Goal: Book appointment/travel/reservation

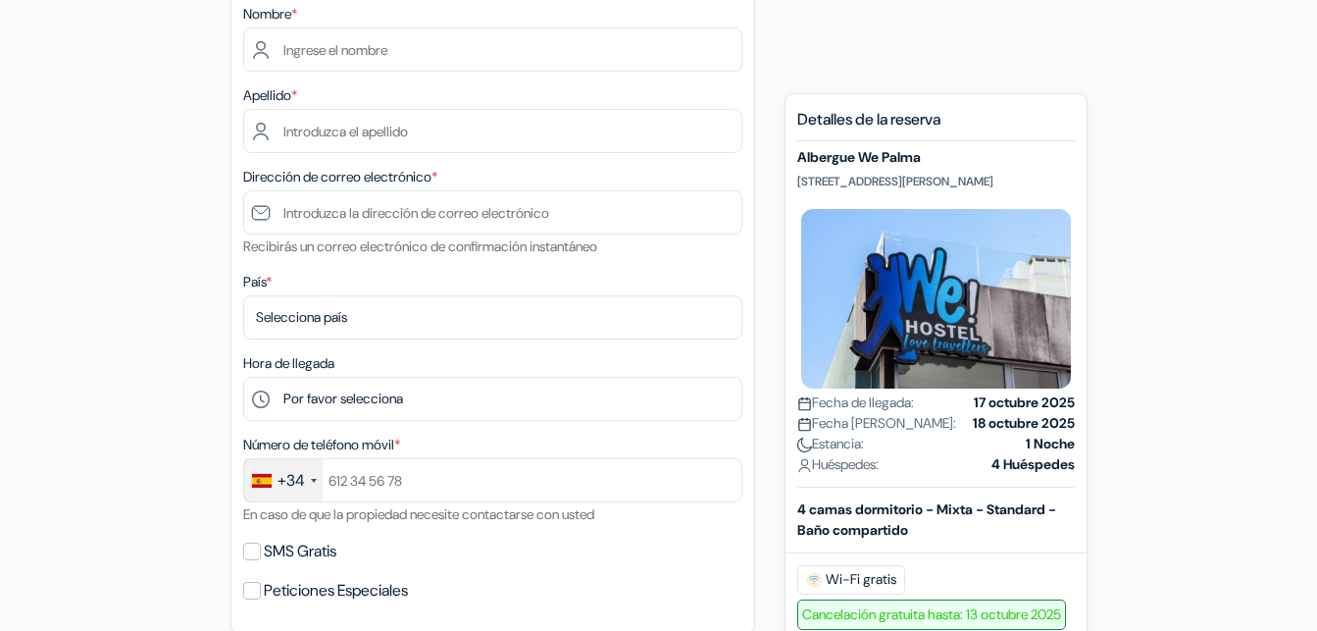
scroll to position [400, 0]
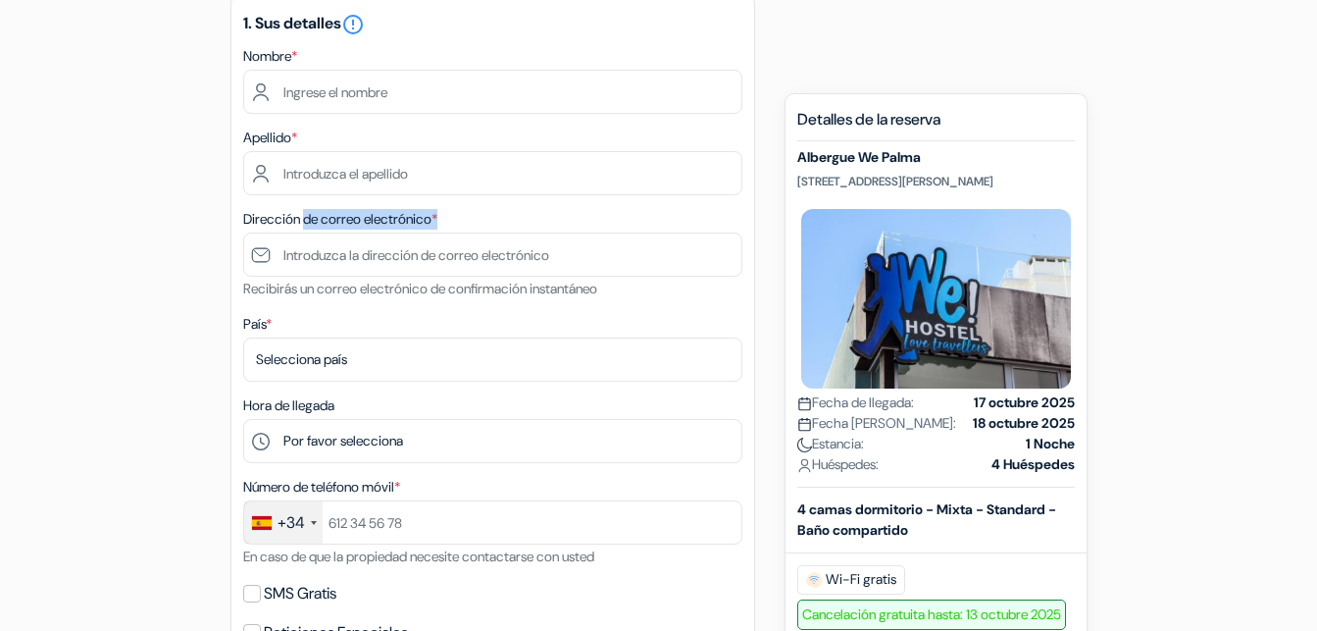
drag, startPoint x: 347, startPoint y: 220, endPoint x: 483, endPoint y: 220, distance: 135.4
click at [482, 220] on div "Dirección de correo electrónico * Recibirás un correo electrónico de confirmaci…" at bounding box center [492, 253] width 499 height 93
click at [483, 220] on div "Dirección de correo electrónico * Recibirás un correo electrónico de confirmaci…" at bounding box center [492, 253] width 499 height 93
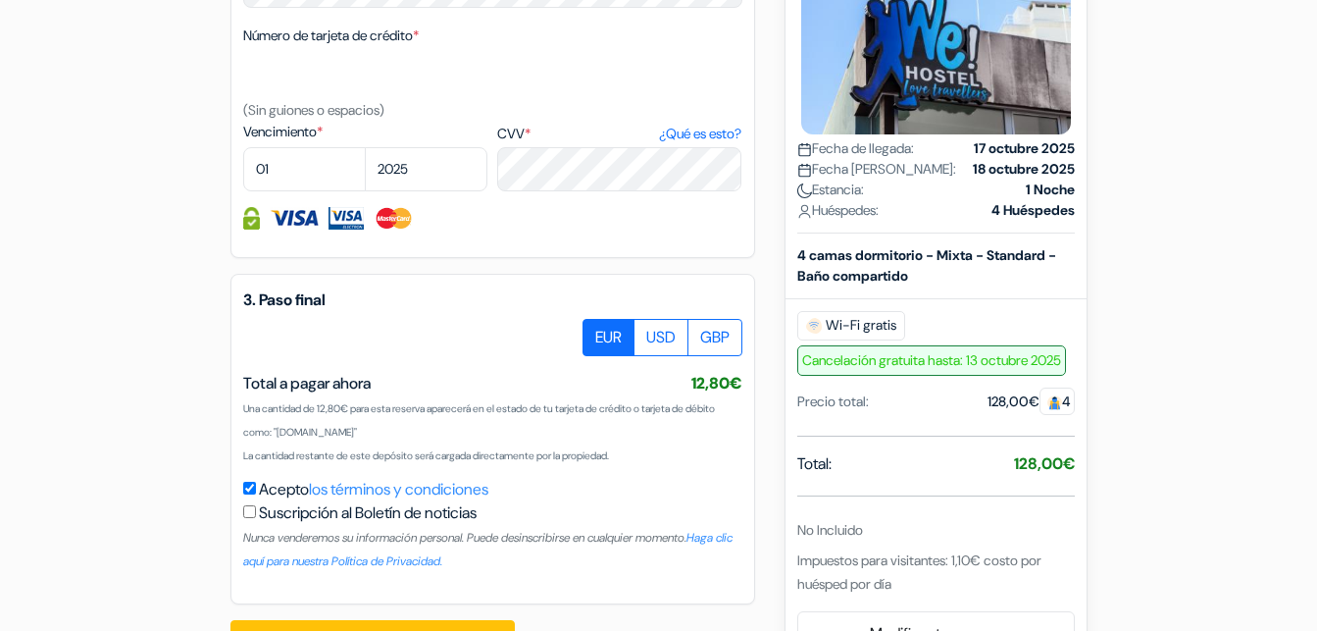
scroll to position [1263, 0]
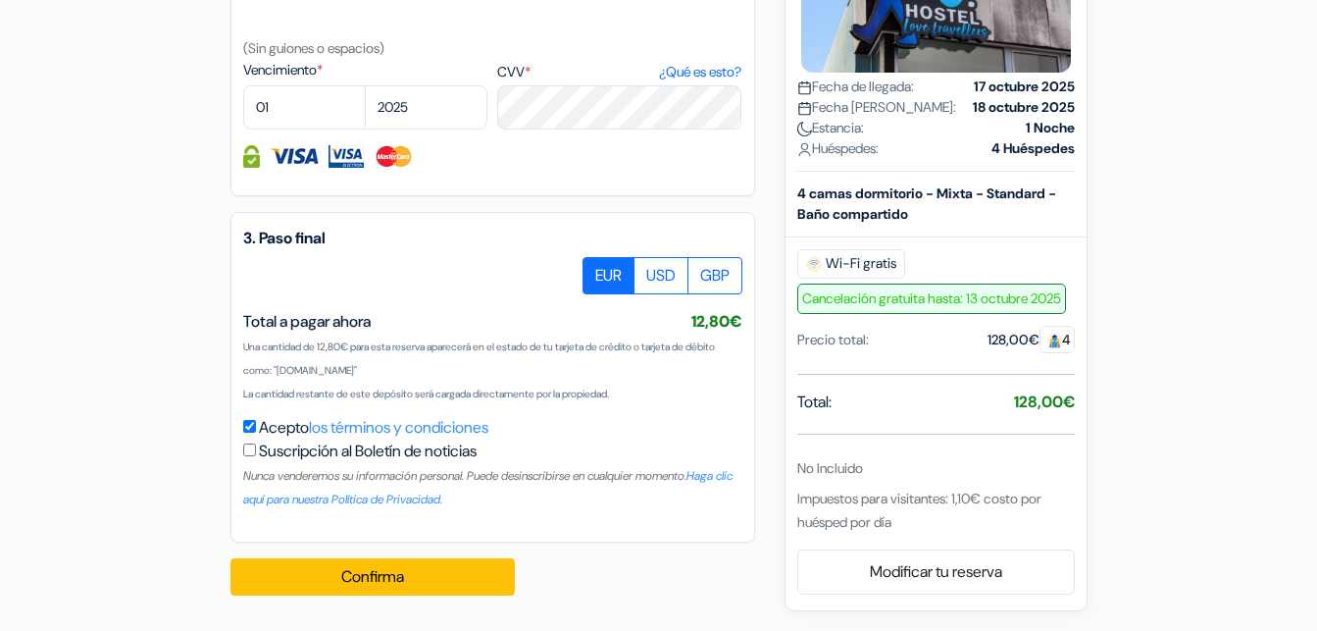
click at [1062, 336] on span "4" at bounding box center [1057, 339] width 35 height 27
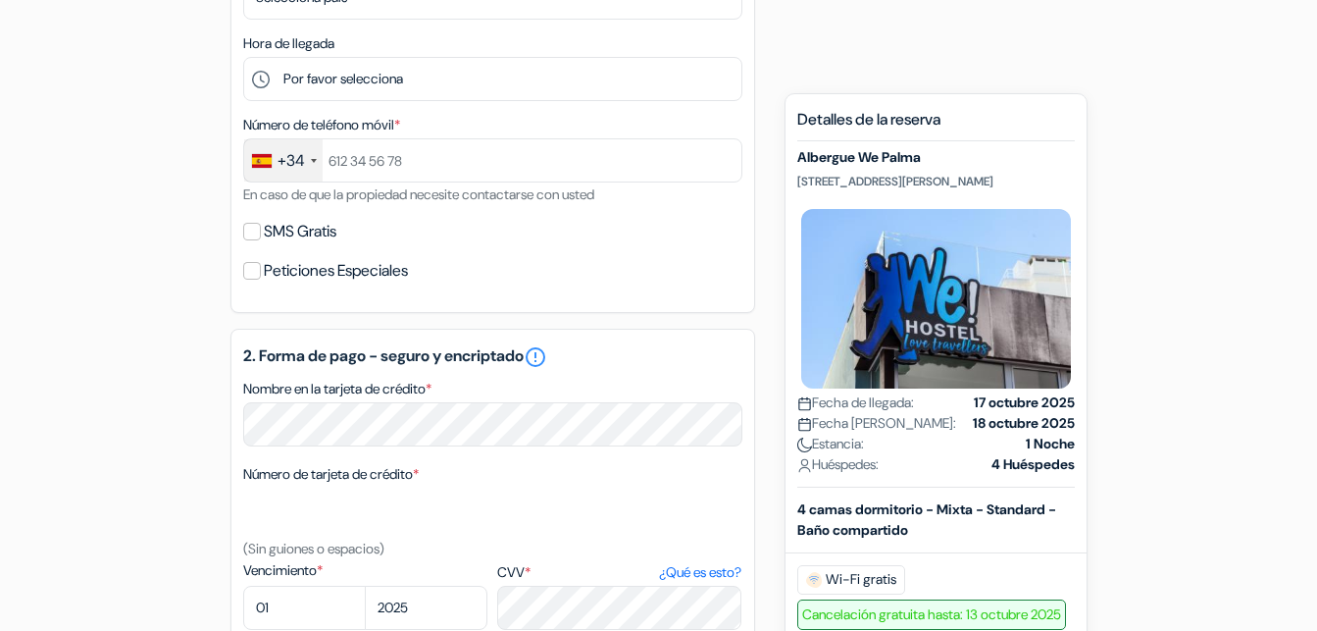
scroll to position [362, 0]
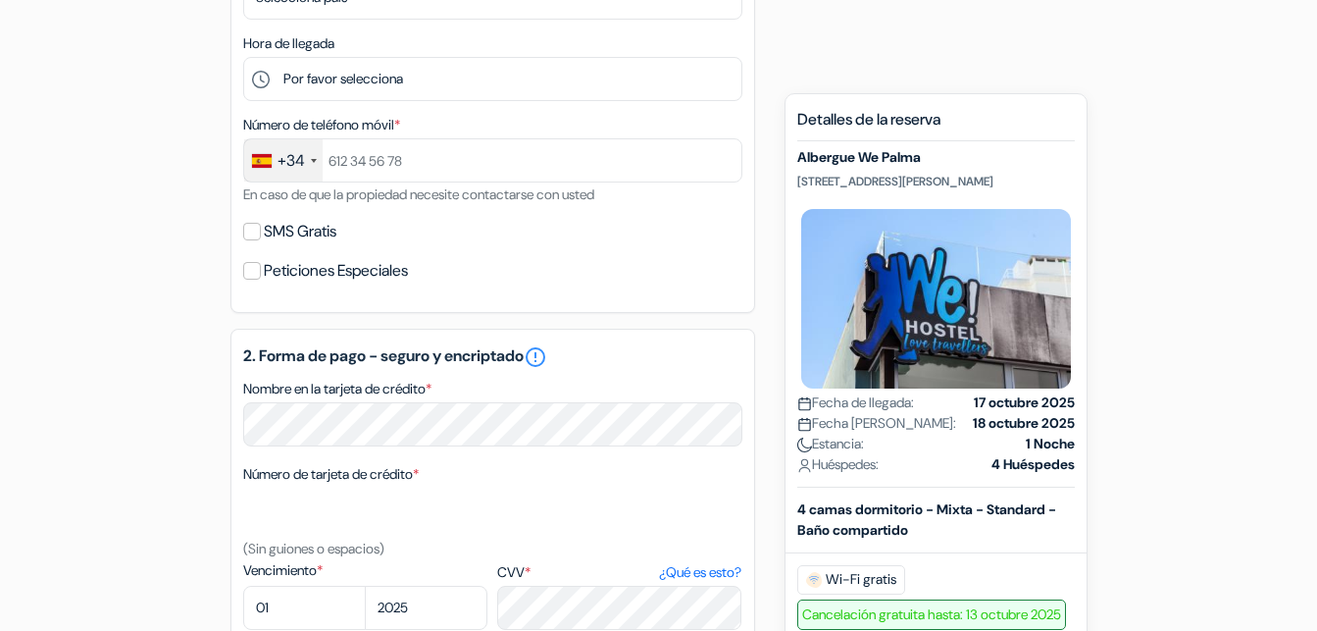
scroll to position [662, 0]
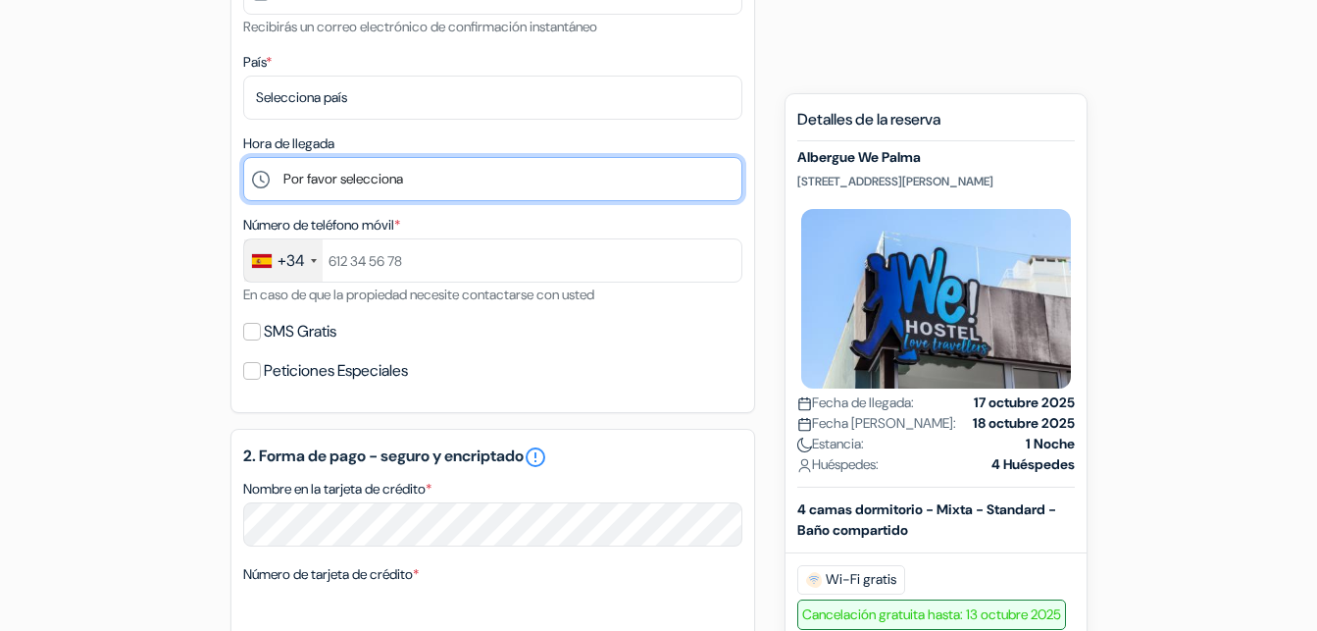
click at [243, 157] on select "Por favor selecciona 1:00 2:00 3:00 4:00 5:00 6:00 7:00 8:00 9:00 10:00 11:00 1…" at bounding box center [492, 179] width 499 height 44
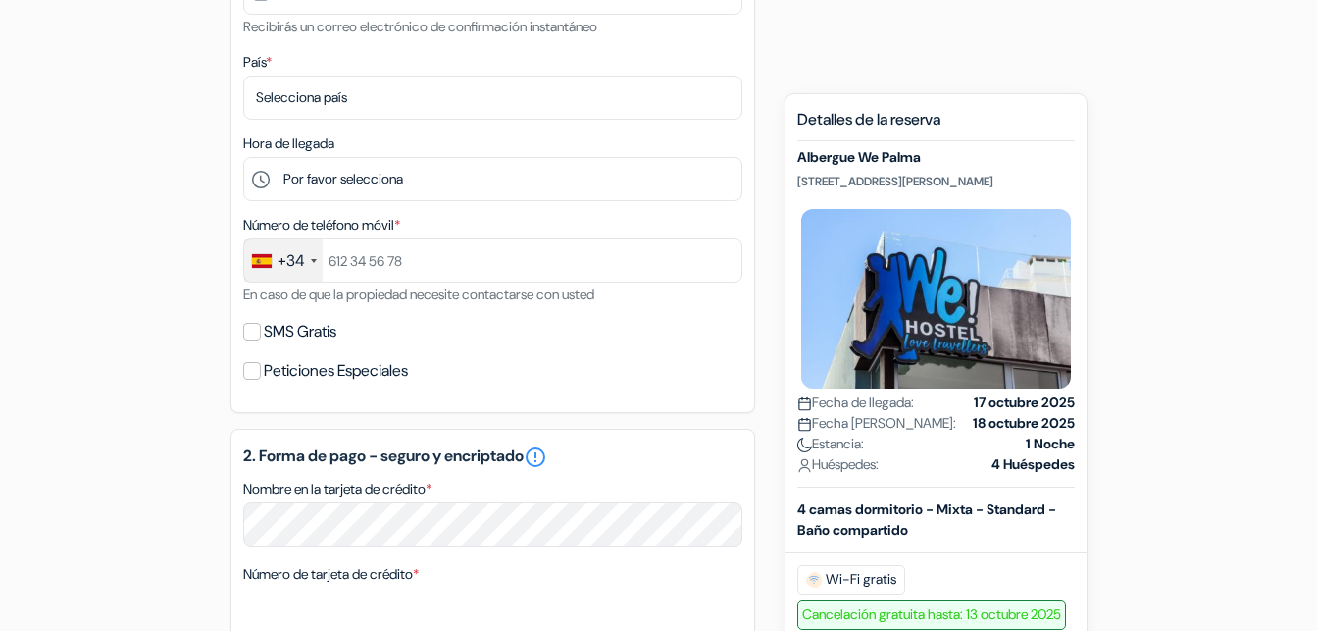
click at [19, 360] on form "Salida add_box Albergue We Palma C / Germans Schembri, 1, Palma de Mallorca, Es…" at bounding box center [658, 352] width 1317 height 1622
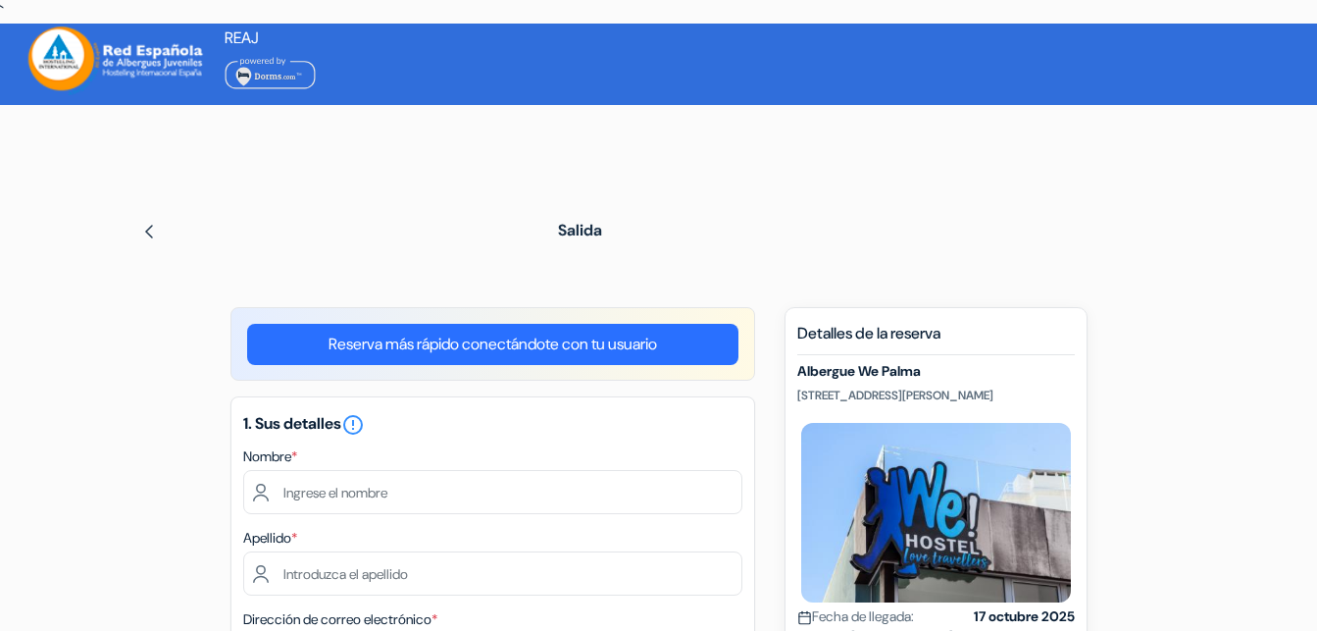
scroll to position [400, 0]
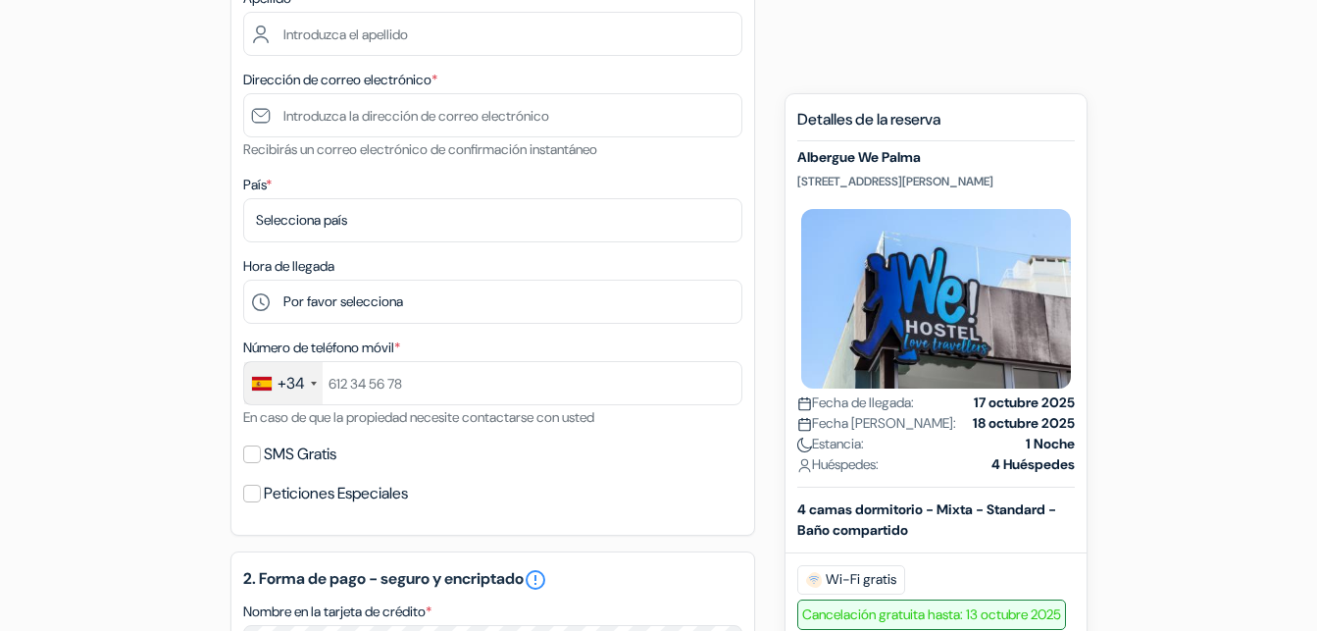
scroll to position [500, 0]
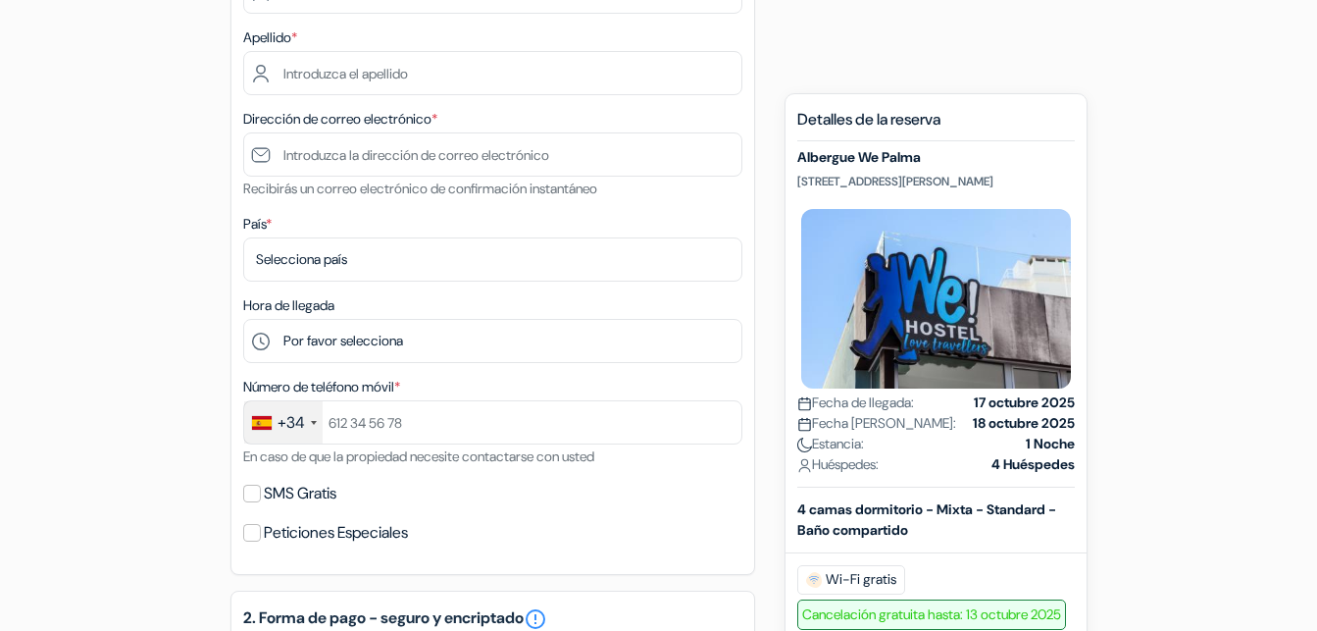
click at [117, 330] on div "add_box Albergue We Palma C / Germans Schembri, 1, Palma de Mallorca, España De…" at bounding box center [659, 590] width 1118 height 1567
click at [1170, 275] on div "add_box Albergue We Palma C / Germans Schembri, 1, Palma de Mallorca, España De…" at bounding box center [659, 590] width 1118 height 1567
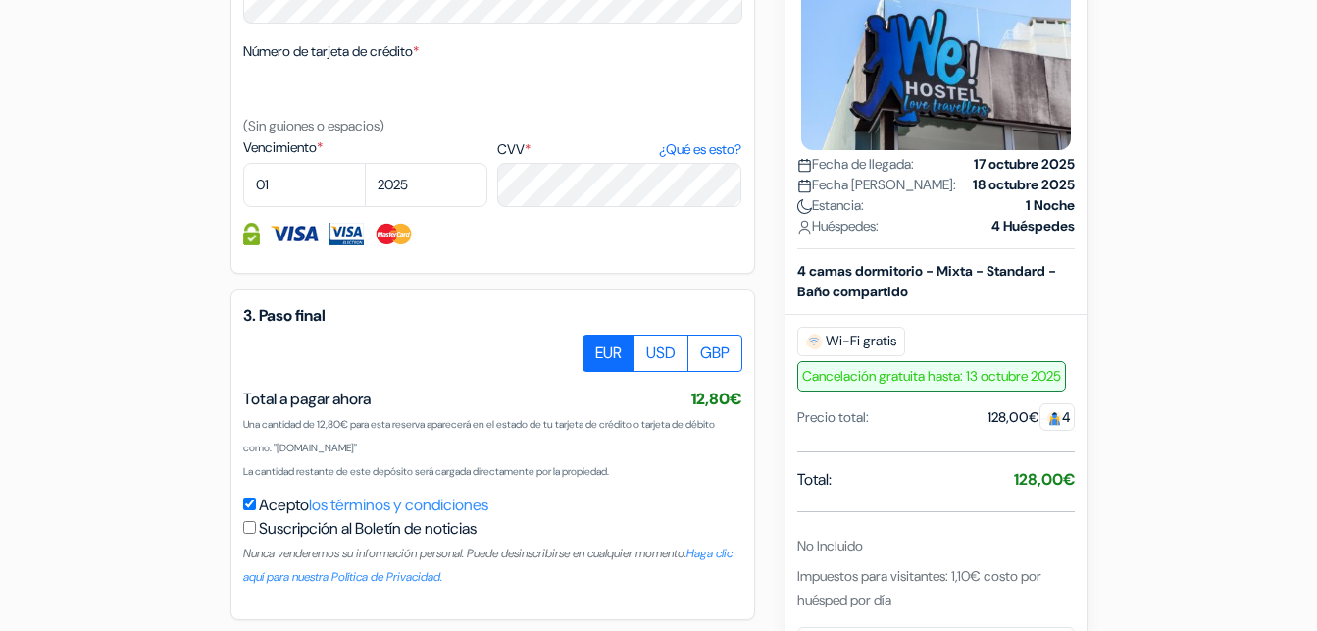
scroll to position [1263, 0]
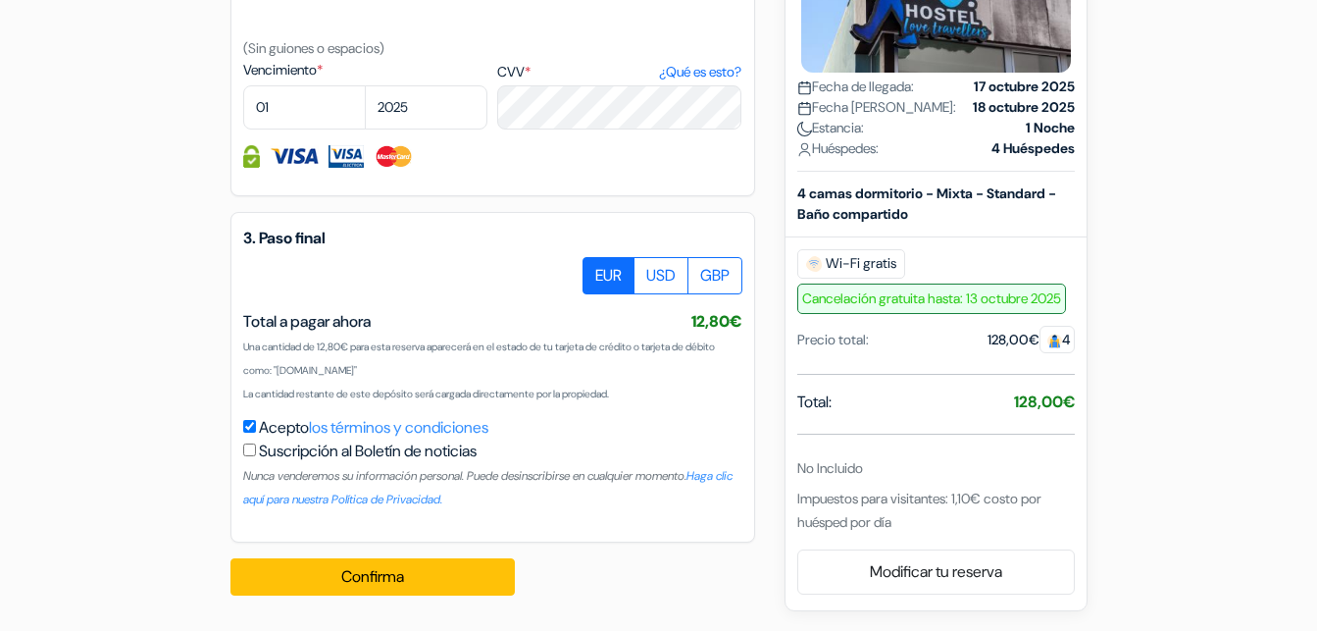
drag, startPoint x: 860, startPoint y: 492, endPoint x: 939, endPoint y: 526, distance: 85.3
click at [939, 526] on div "Impuestos para visitantes: 1,10€ costo por huésped por día" at bounding box center [937, 510] width 278 height 47
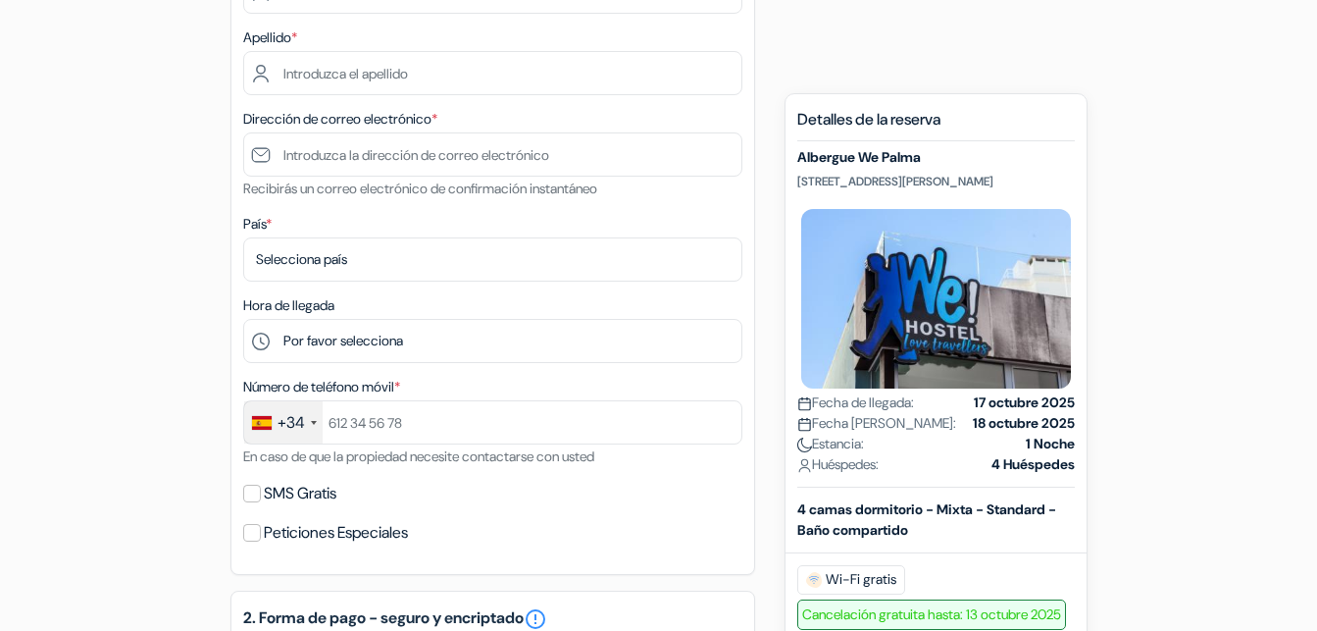
scroll to position [1001, 0]
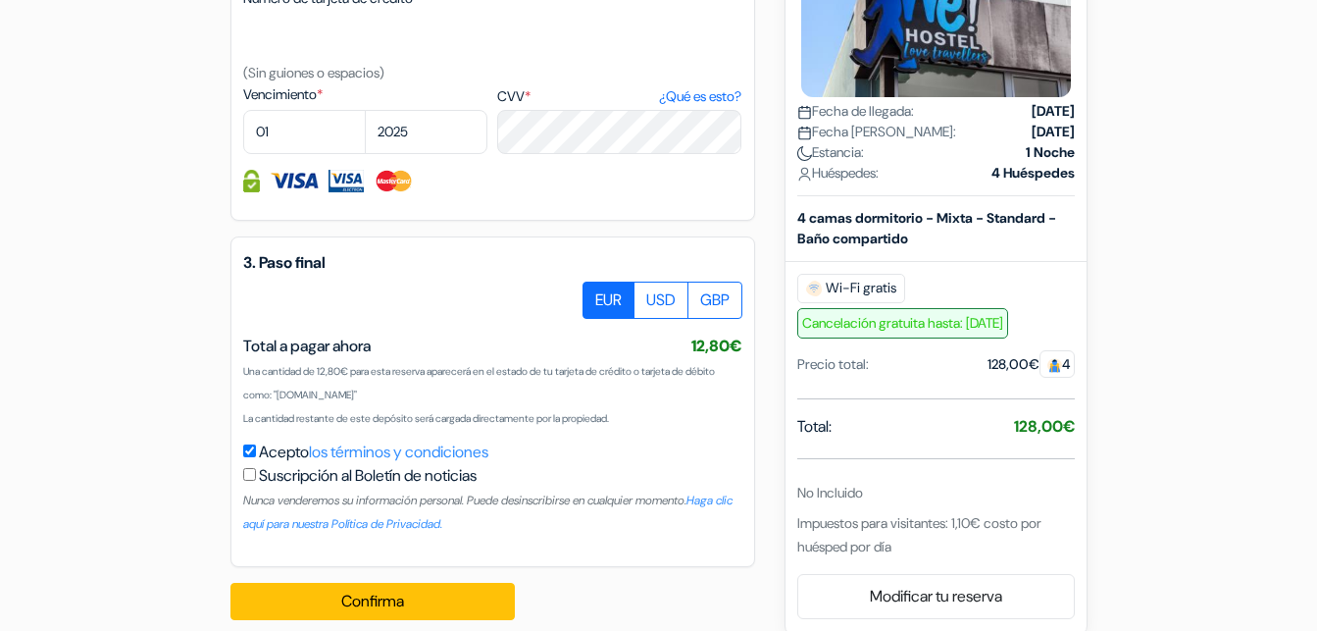
scroll to position [1263, 0]
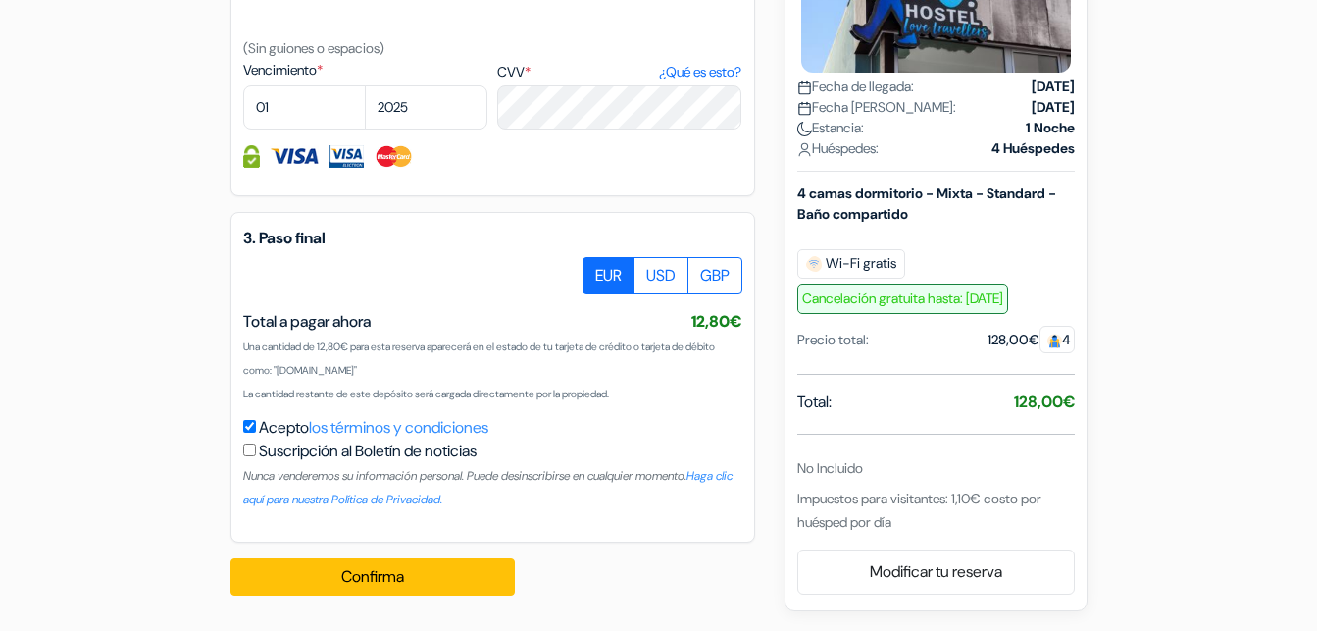
drag, startPoint x: 815, startPoint y: 469, endPoint x: 893, endPoint y: 469, distance: 77.5
click at [893, 469] on div "No Incluido" at bounding box center [937, 468] width 278 height 21
click at [888, 576] on link "Modificar tu reserva" at bounding box center [937, 571] width 276 height 37
drag, startPoint x: 852, startPoint y: 494, endPoint x: 996, endPoint y: 505, distance: 143.6
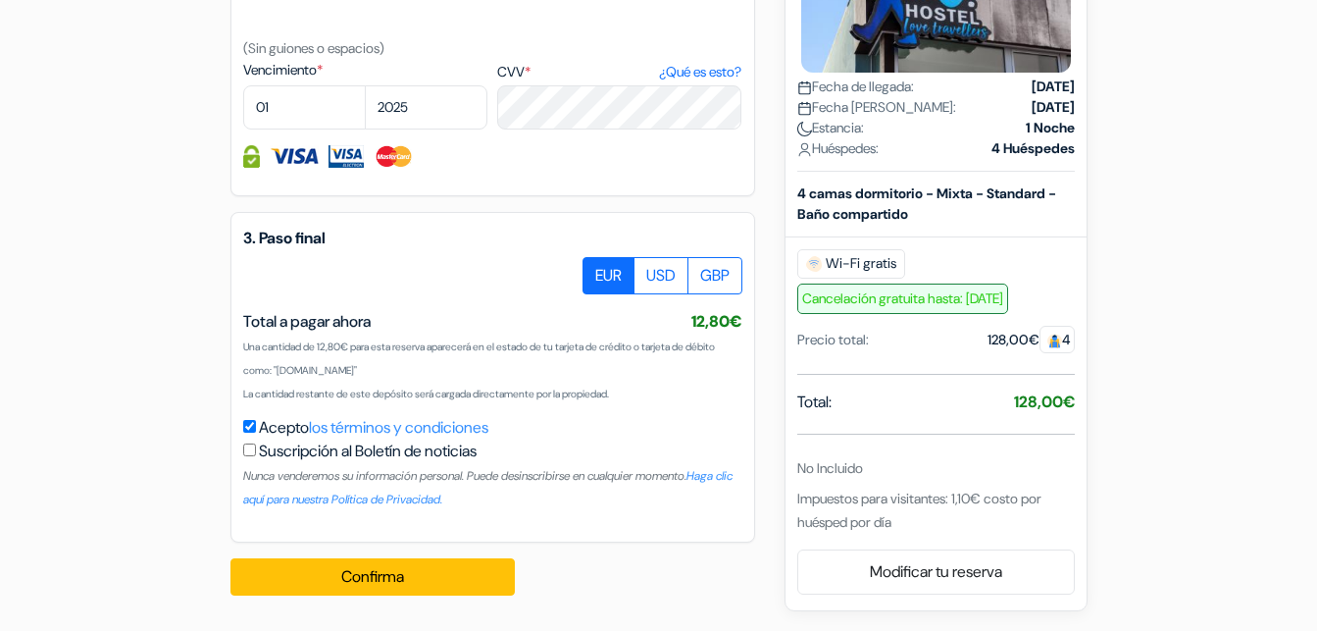
click at [996, 505] on span "Impuestos para visitantes: 1,10€ costo por huésped por día" at bounding box center [920, 510] width 244 height 41
drag, startPoint x: 865, startPoint y: 531, endPoint x: 891, endPoint y: 527, distance: 25.8
click at [889, 527] on span "Impuestos para visitantes: 1,10€ costo por huésped por día" at bounding box center [920, 510] width 244 height 41
click at [891, 527] on span "Impuestos para visitantes: 1,10€ costo por huésped por día" at bounding box center [920, 510] width 244 height 41
drag, startPoint x: 893, startPoint y: 526, endPoint x: 834, endPoint y: 508, distance: 61.5
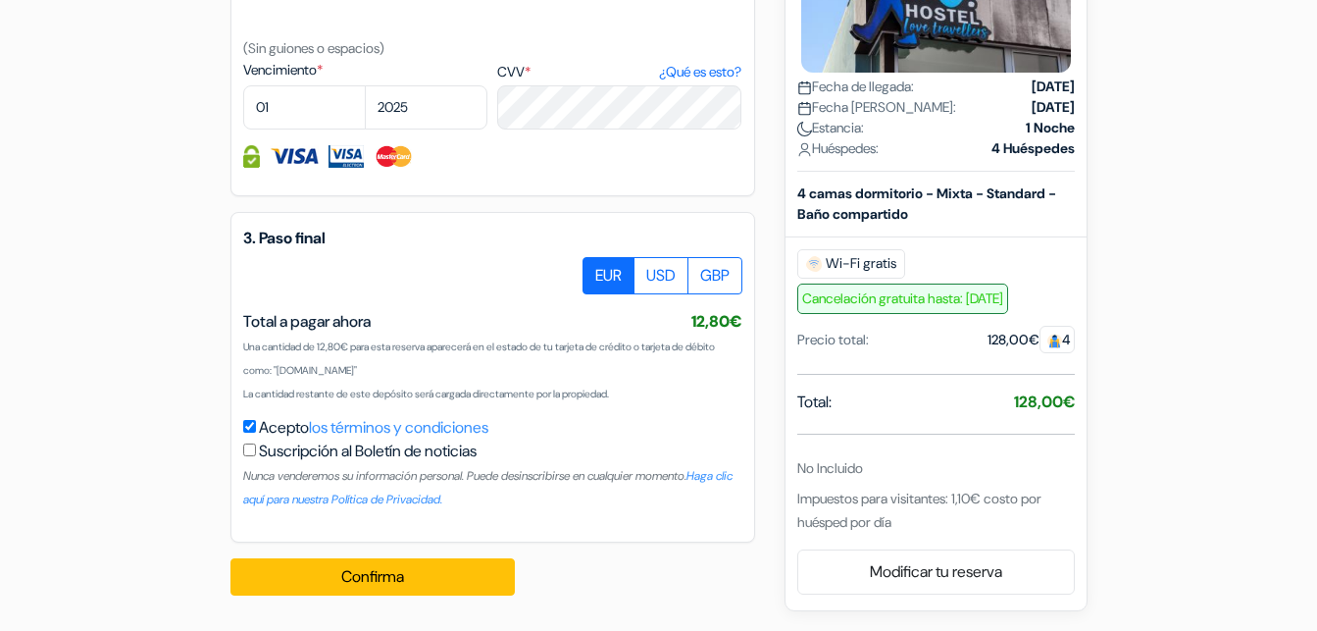
click at [834, 508] on div "Impuestos para visitantes: 1,10€ costo por huésped por día" at bounding box center [937, 510] width 278 height 47
click at [833, 507] on div "Impuestos para visitantes: 1,10€ costo por huésped por día" at bounding box center [937, 510] width 278 height 47
click at [832, 507] on span "Impuestos para visitantes: 1,10€ costo por huésped por día" at bounding box center [920, 510] width 244 height 41
click at [903, 470] on div "No Incluido" at bounding box center [937, 468] width 278 height 21
drag, startPoint x: 905, startPoint y: 517, endPoint x: 816, endPoint y: 508, distance: 89.7
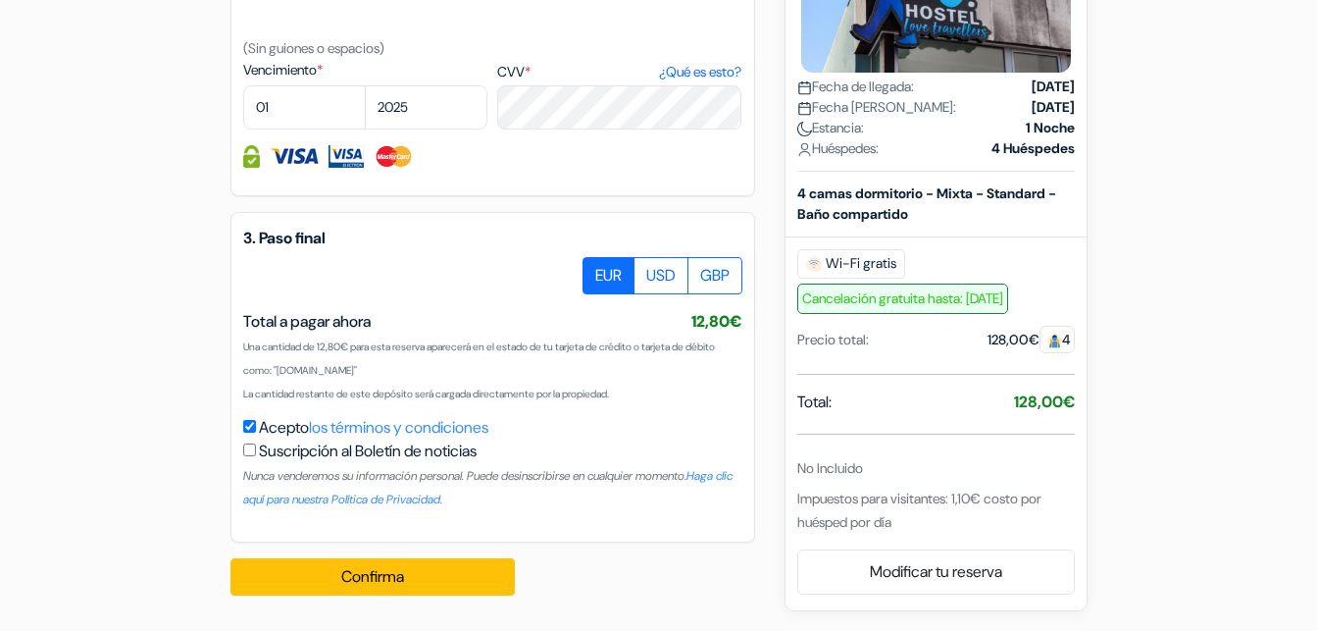
click at [835, 513] on div "Impuestos para visitantes: 1,10€ costo por huésped por día" at bounding box center [937, 510] width 278 height 47
click at [810, 505] on span "Impuestos para visitantes: 1,10€ costo por huésped por día" at bounding box center [920, 510] width 244 height 41
click at [815, 507] on span "Impuestos para visitantes: 1,10€ costo por huésped por día" at bounding box center [920, 510] width 244 height 41
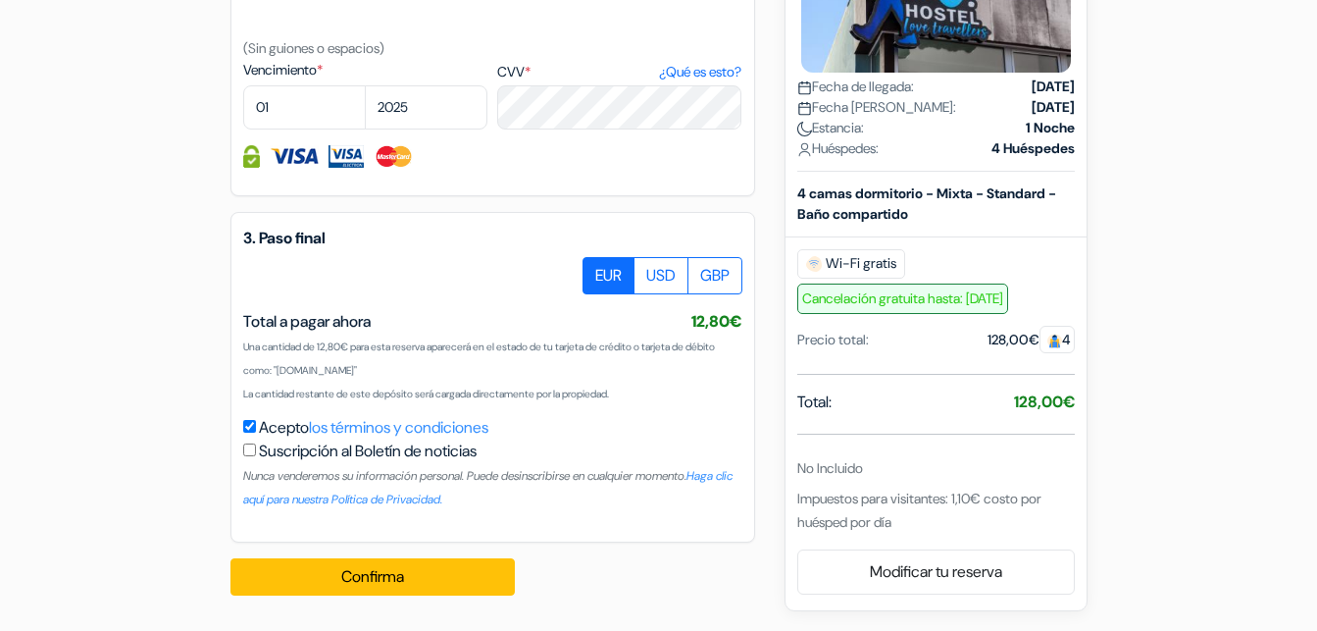
click at [880, 471] on div "No Incluido" at bounding box center [937, 468] width 278 height 21
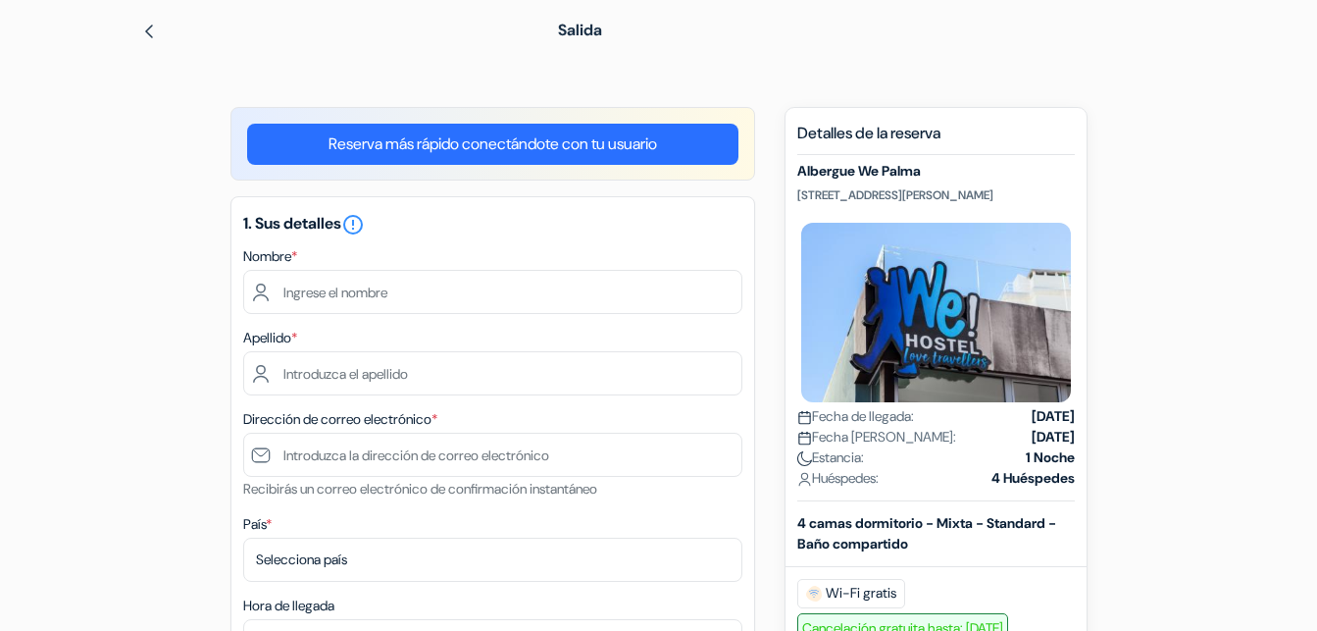
scroll to position [700, 0]
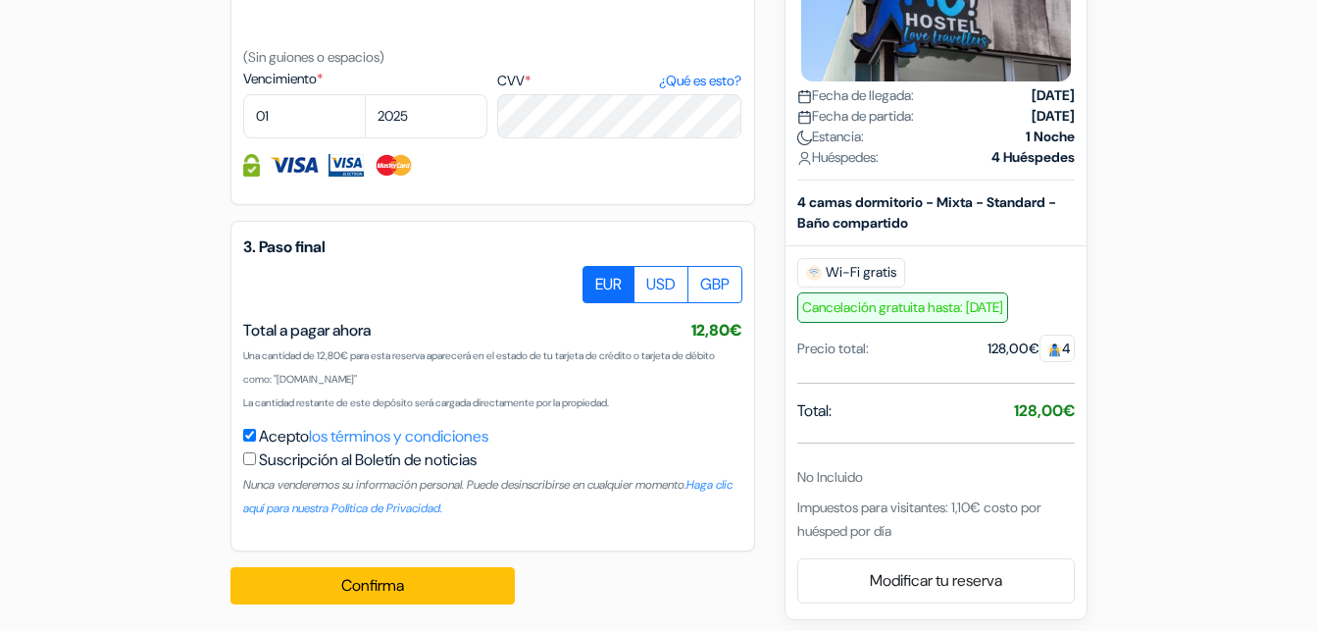
scroll to position [1263, 0]
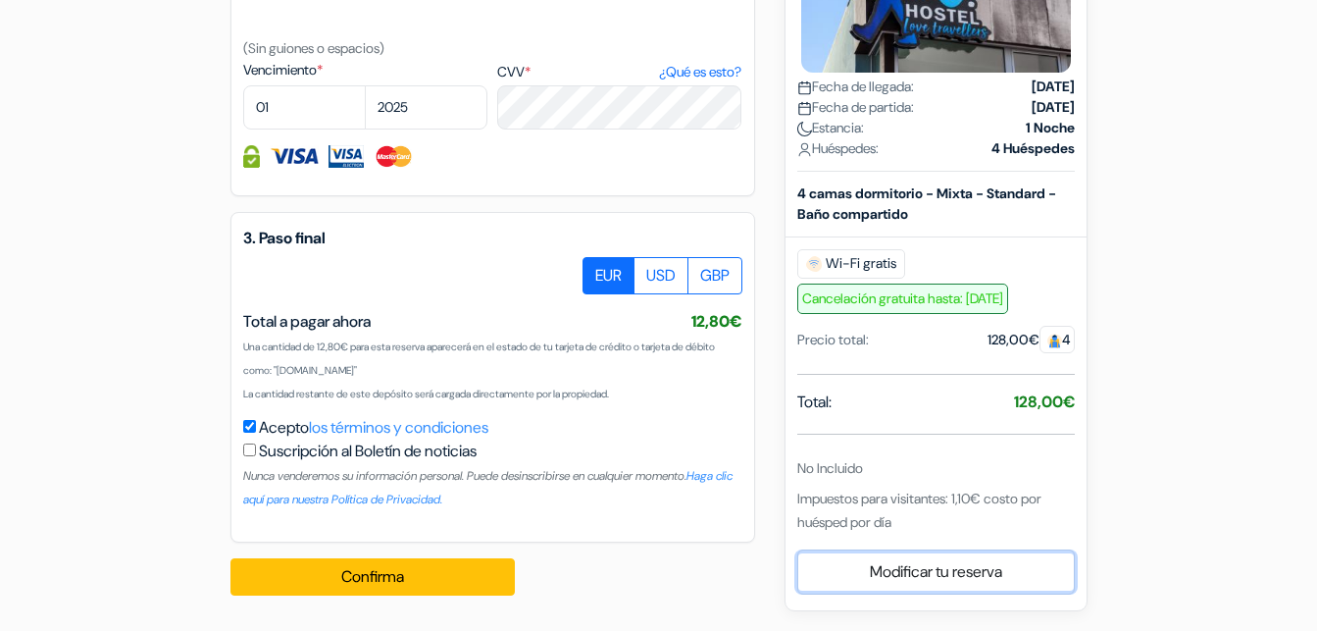
click at [950, 564] on link "Modificar tu reserva" at bounding box center [937, 571] width 276 height 37
